Goal: Check status: Check status

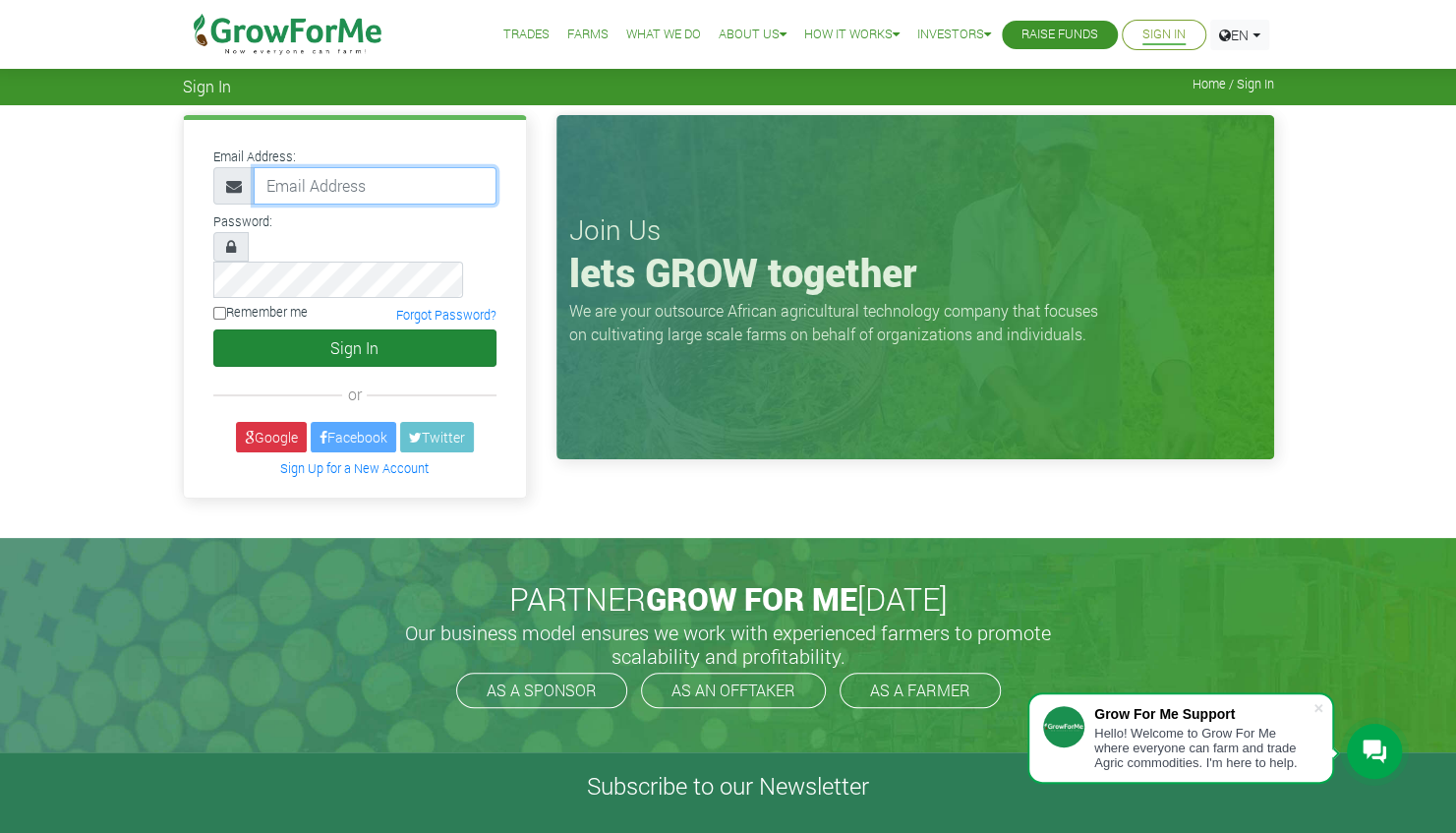
type input "linda@growforme.com"
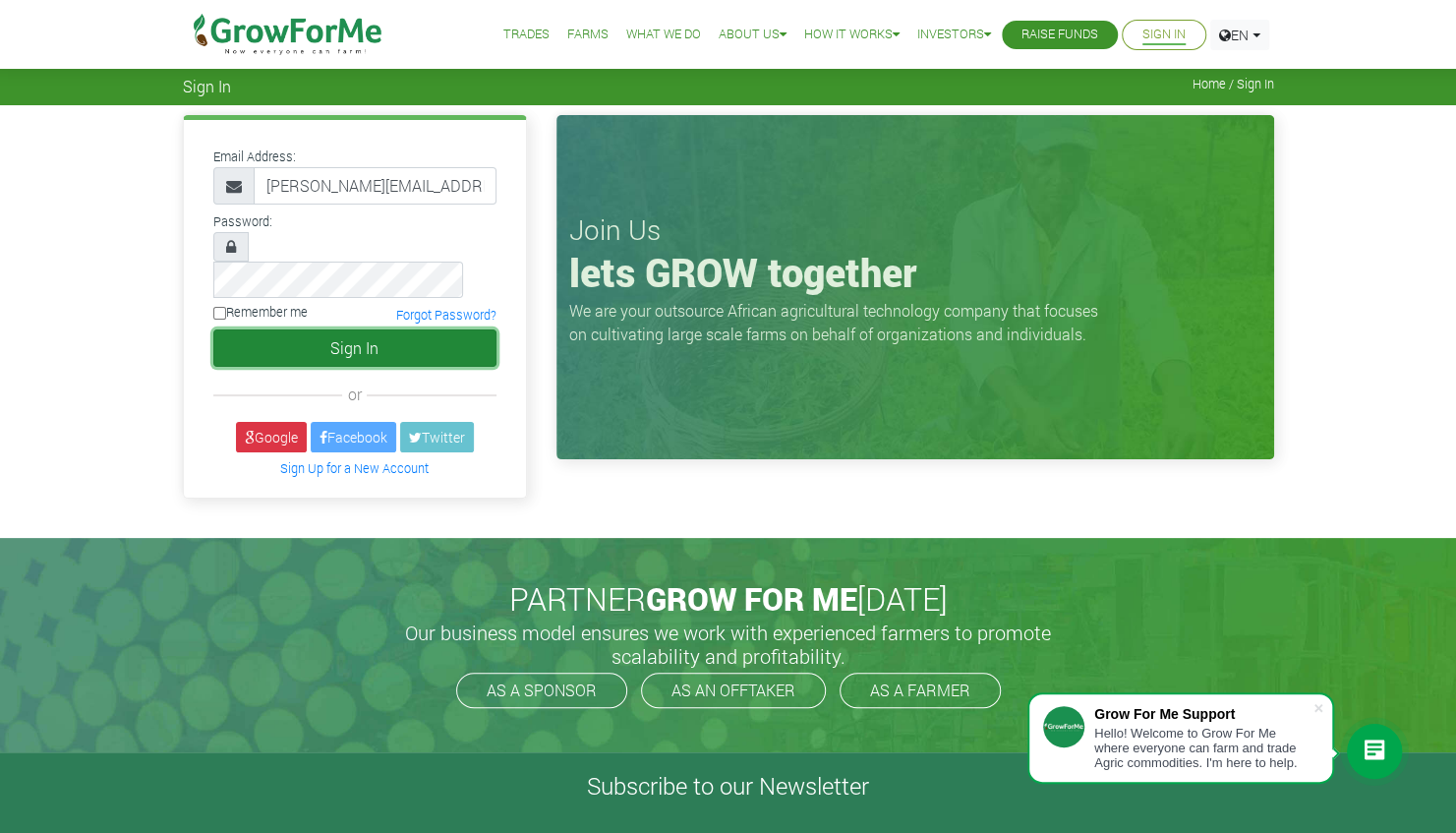
click at [352, 329] on button "Sign In" at bounding box center [354, 348] width 283 height 37
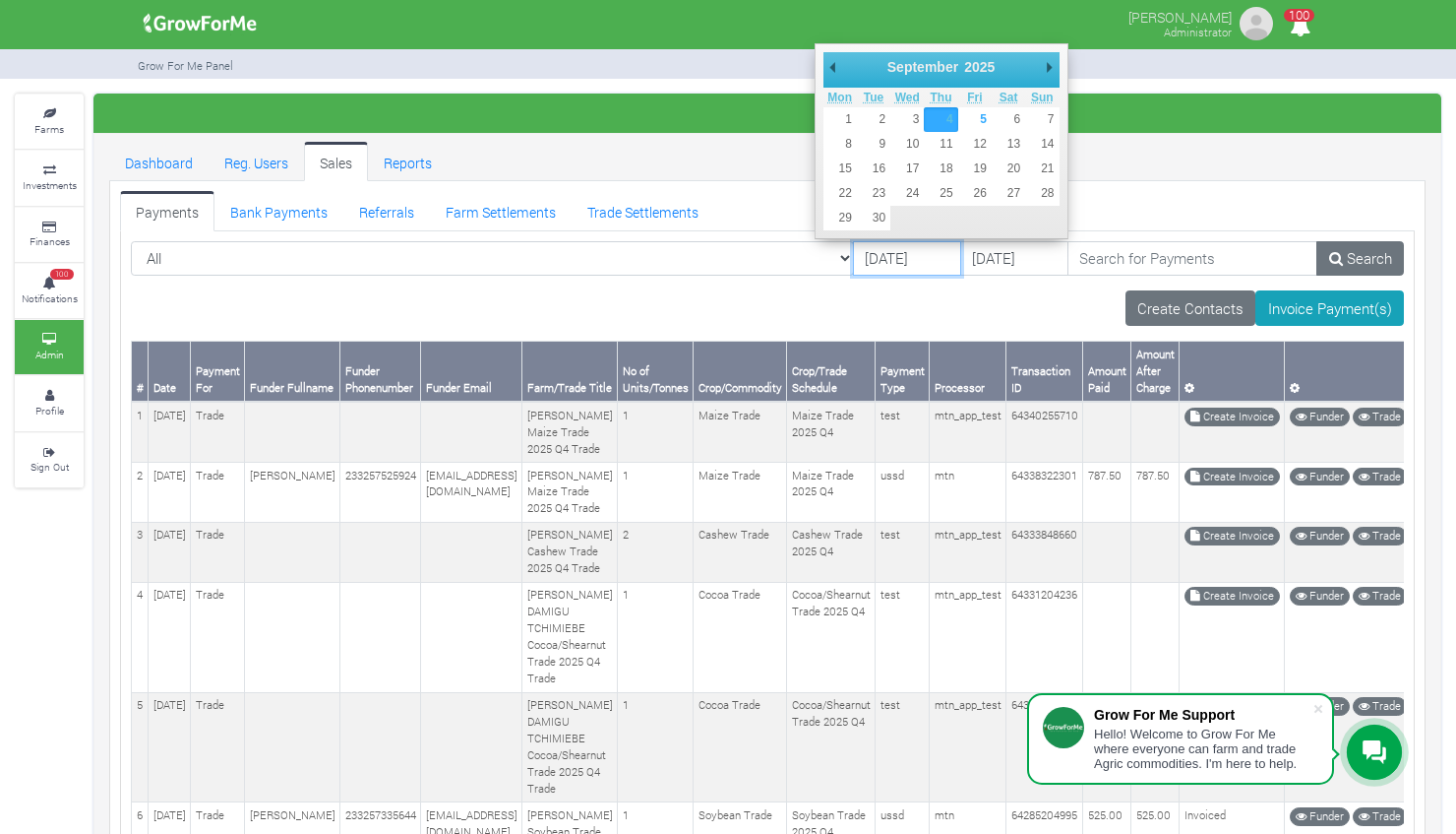
click at [853, 254] on input "[DATE]" at bounding box center [908, 259] width 109 height 36
type input "[DATE]"
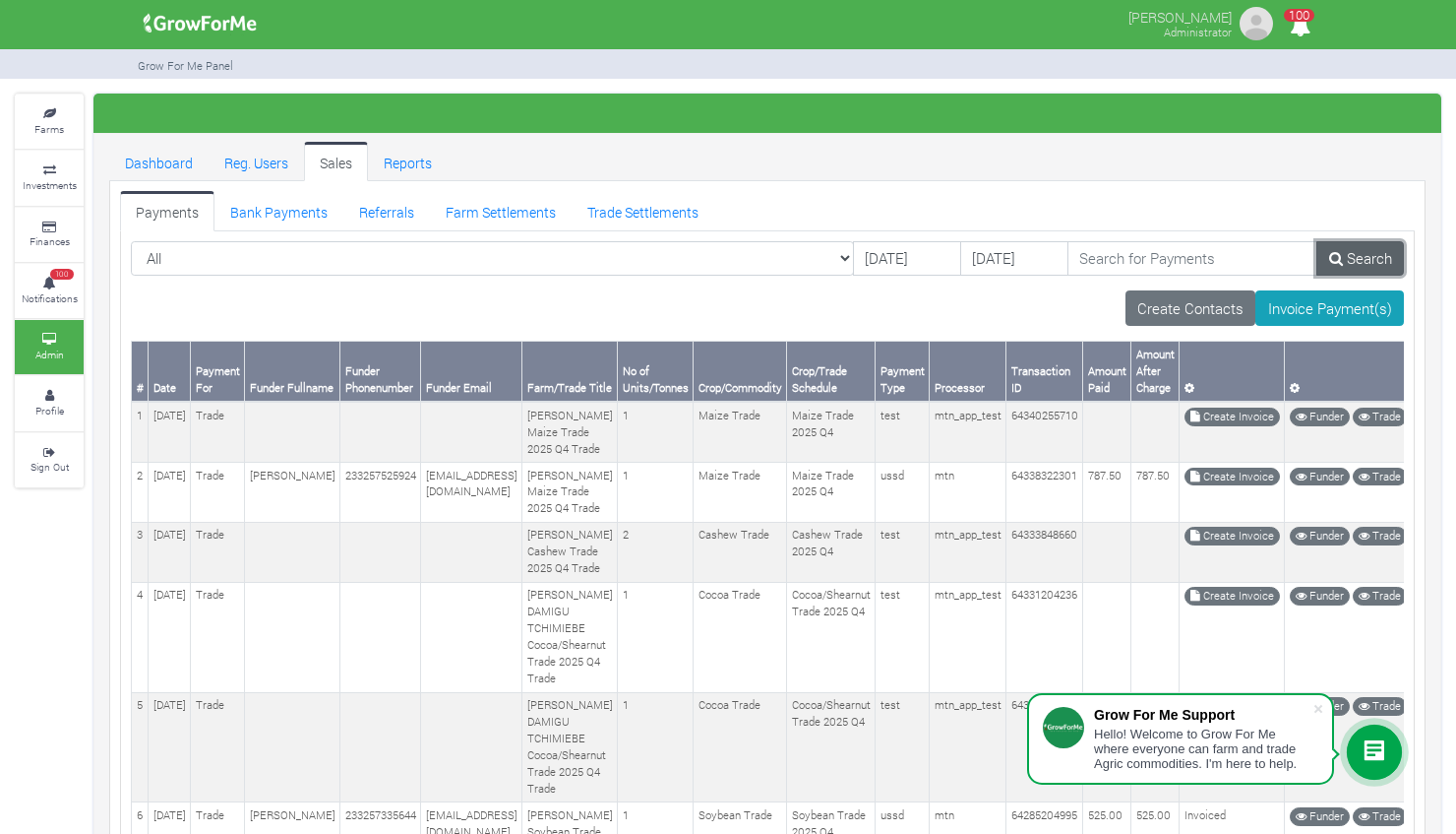
click at [1385, 254] on link "Search" at bounding box center [1360, 259] width 88 height 36
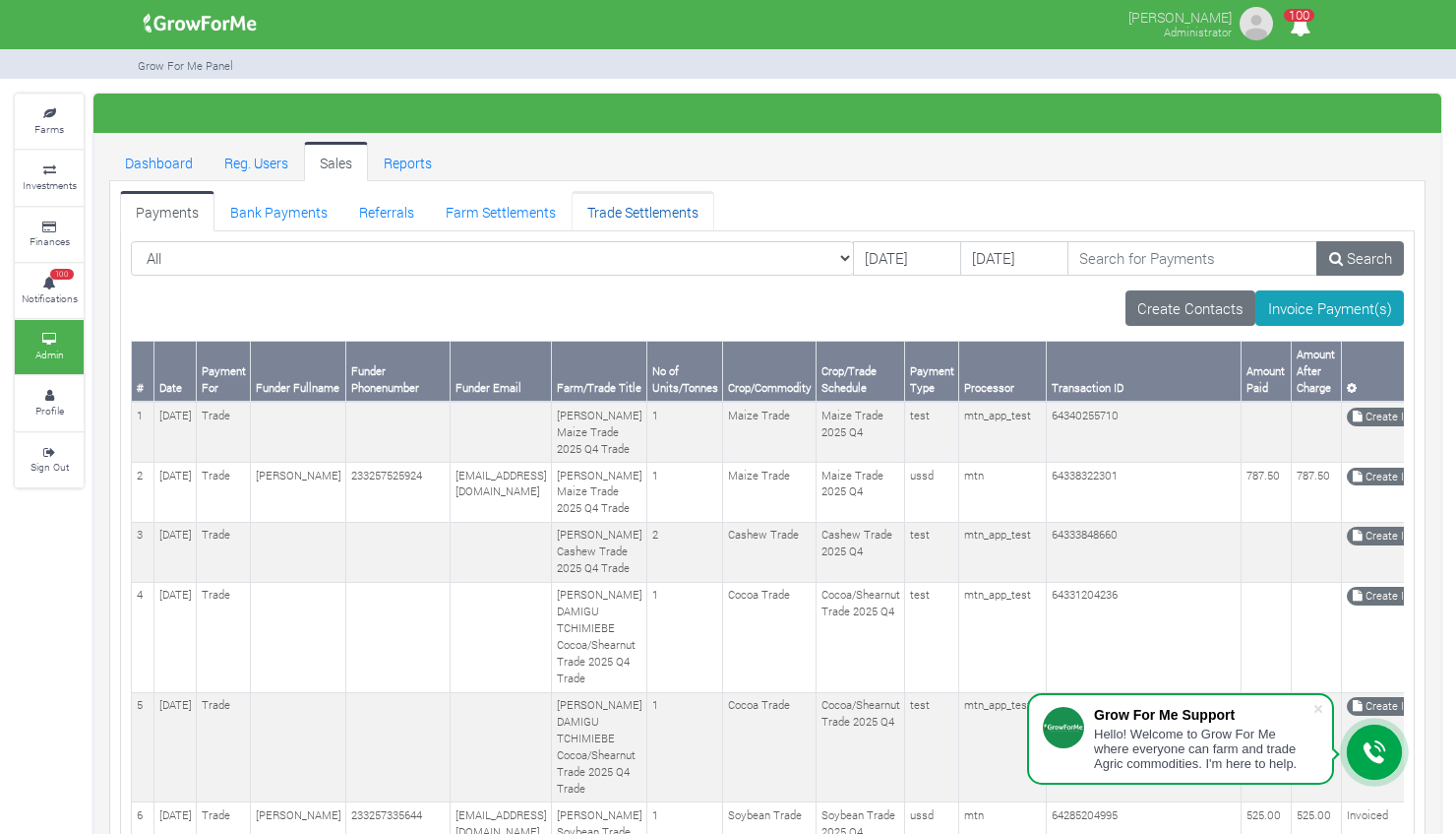
click at [643, 201] on link "Trade Settlements" at bounding box center [643, 211] width 143 height 39
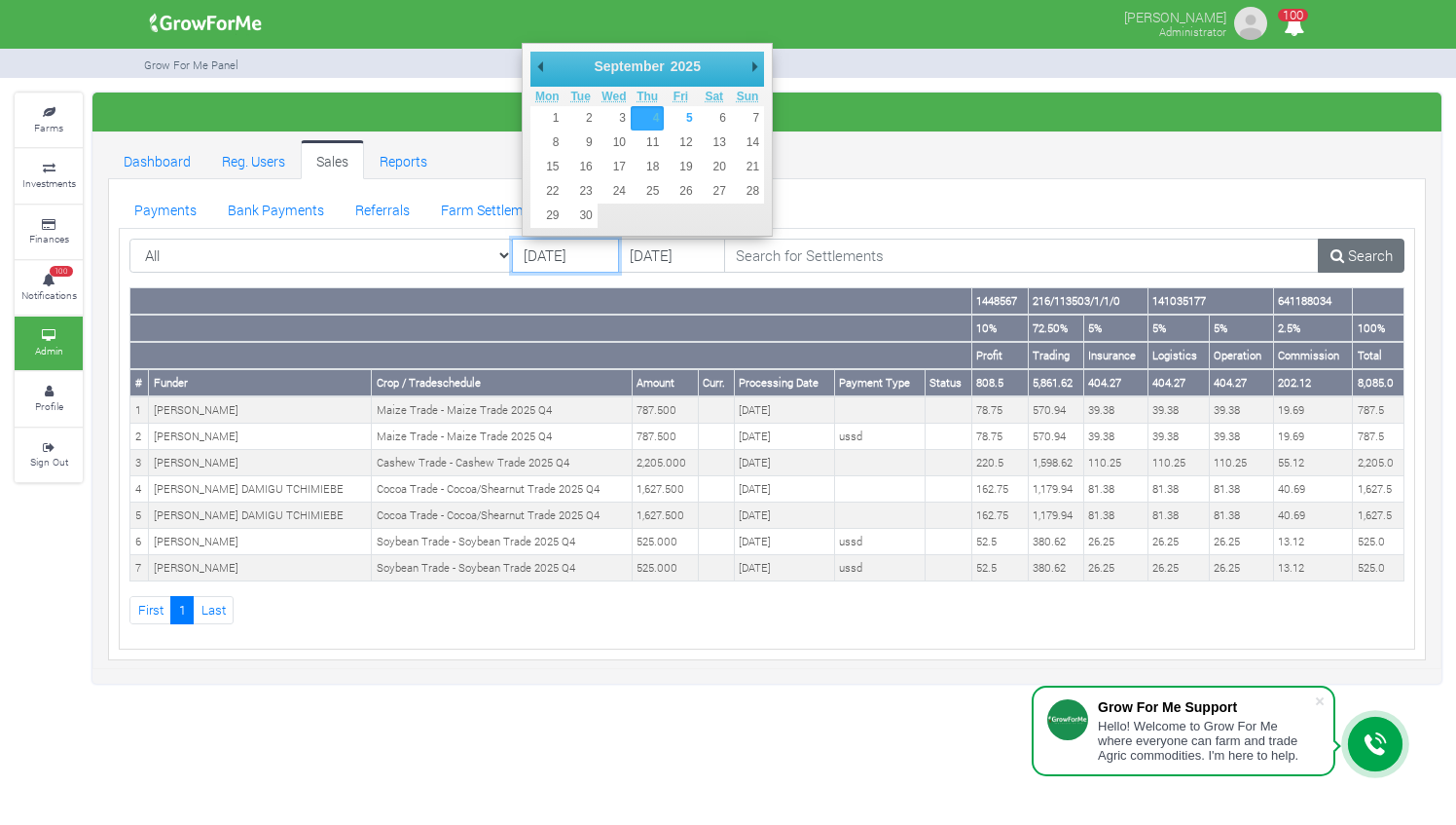
click at [544, 247] on input "[DATE]" at bounding box center [566, 256] width 107 height 35
type input "[DATE]"
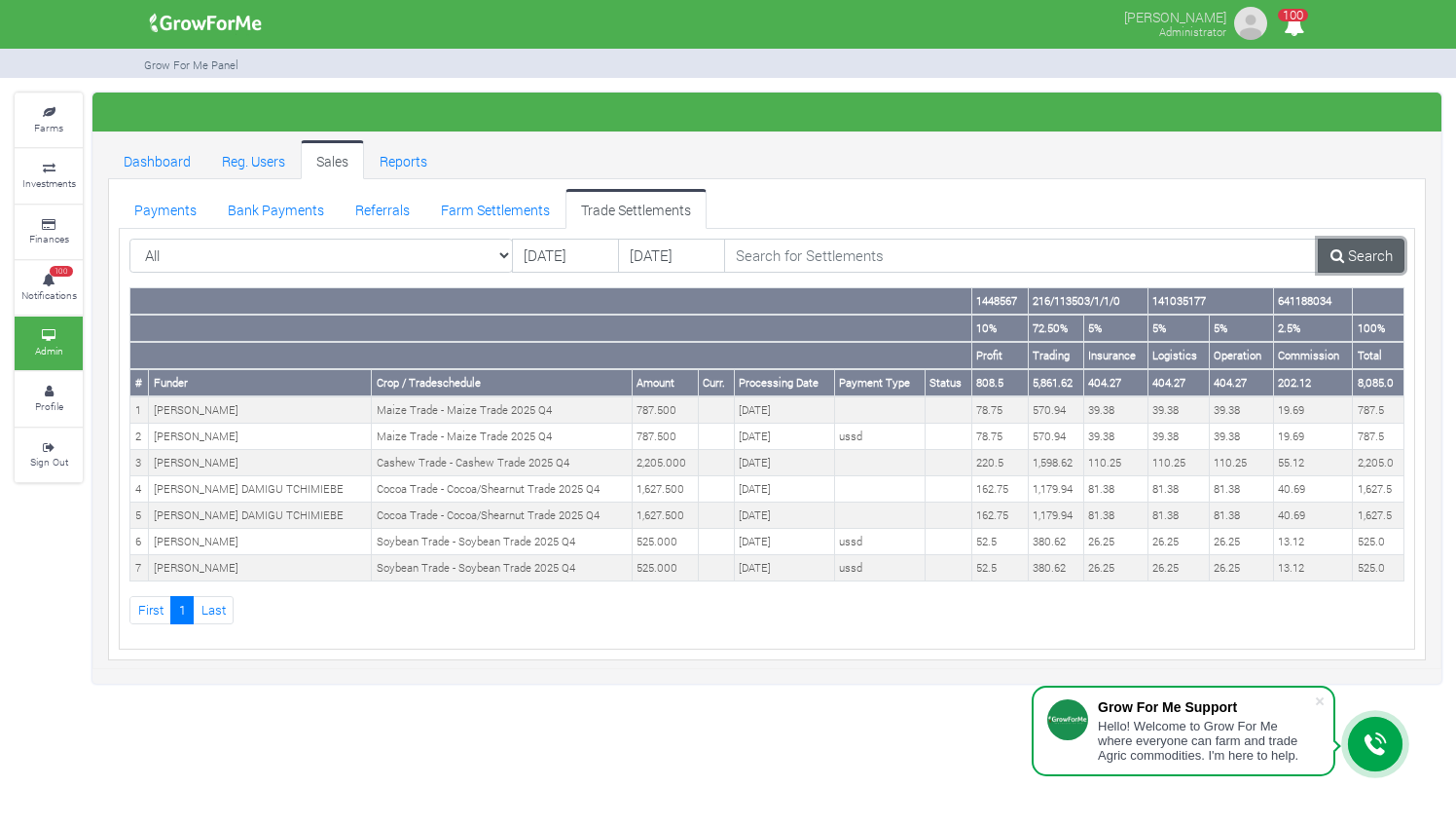
click at [1372, 253] on link "Search" at bounding box center [1361, 256] width 87 height 35
